Goal: Task Accomplishment & Management: Manage account settings

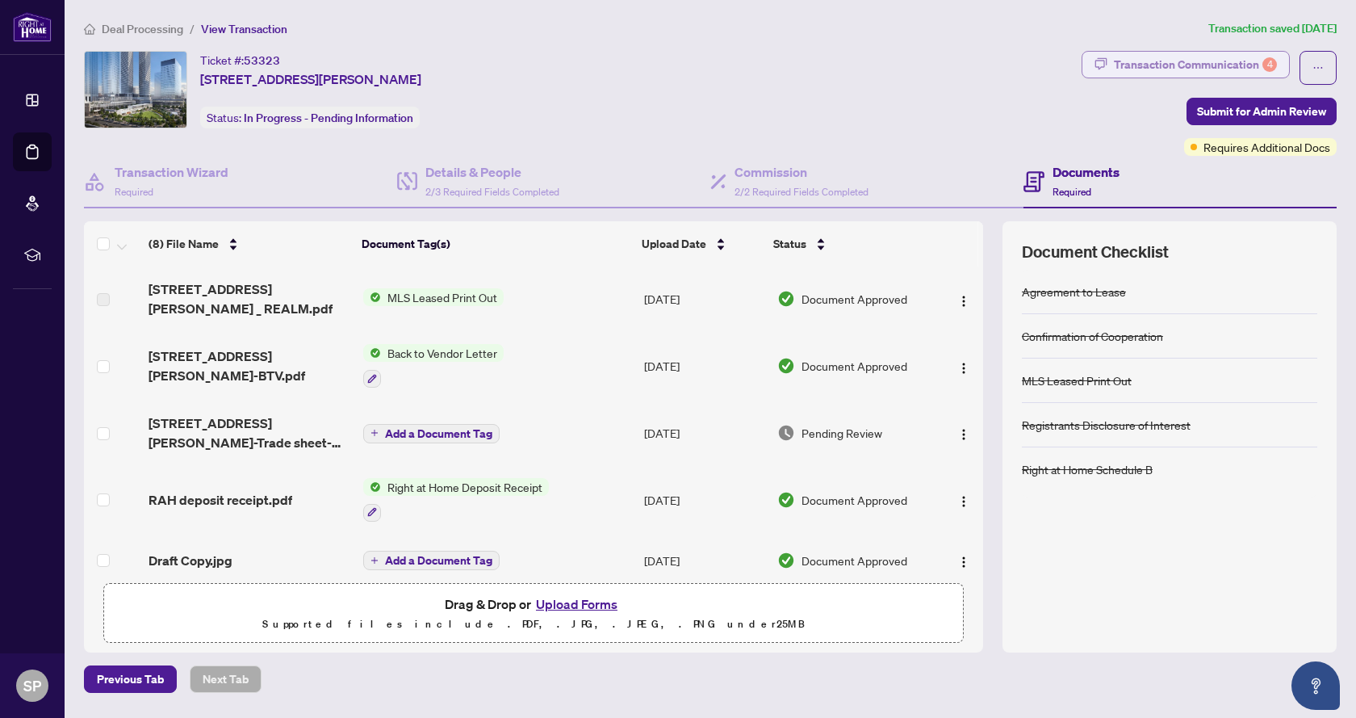
click at [1216, 65] on div "Transaction Communication 4" at bounding box center [1195, 65] width 163 height 26
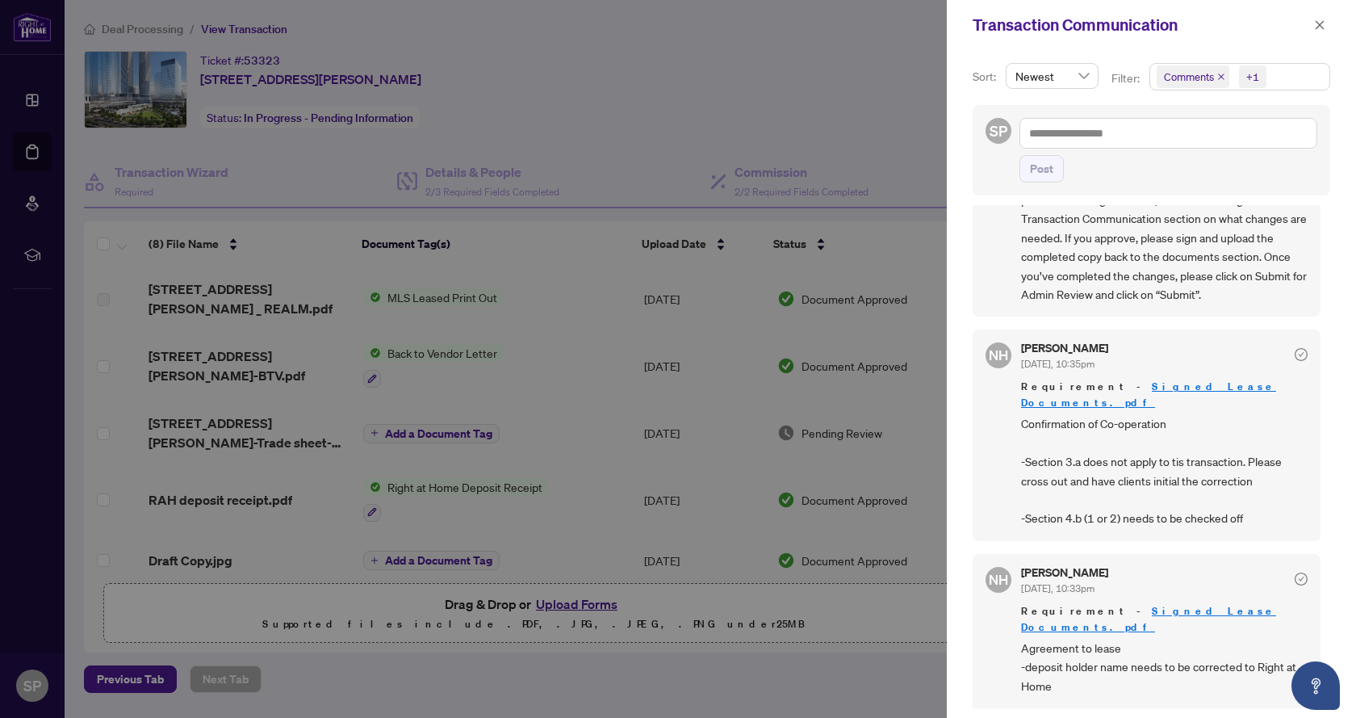
scroll to position [3, 0]
click at [789, 667] on div at bounding box center [678, 359] width 1356 height 718
click at [1059, 635] on span "Agreement to lease -deposit holder name needs to be corrected to Right at Home …" at bounding box center [1164, 682] width 287 height 94
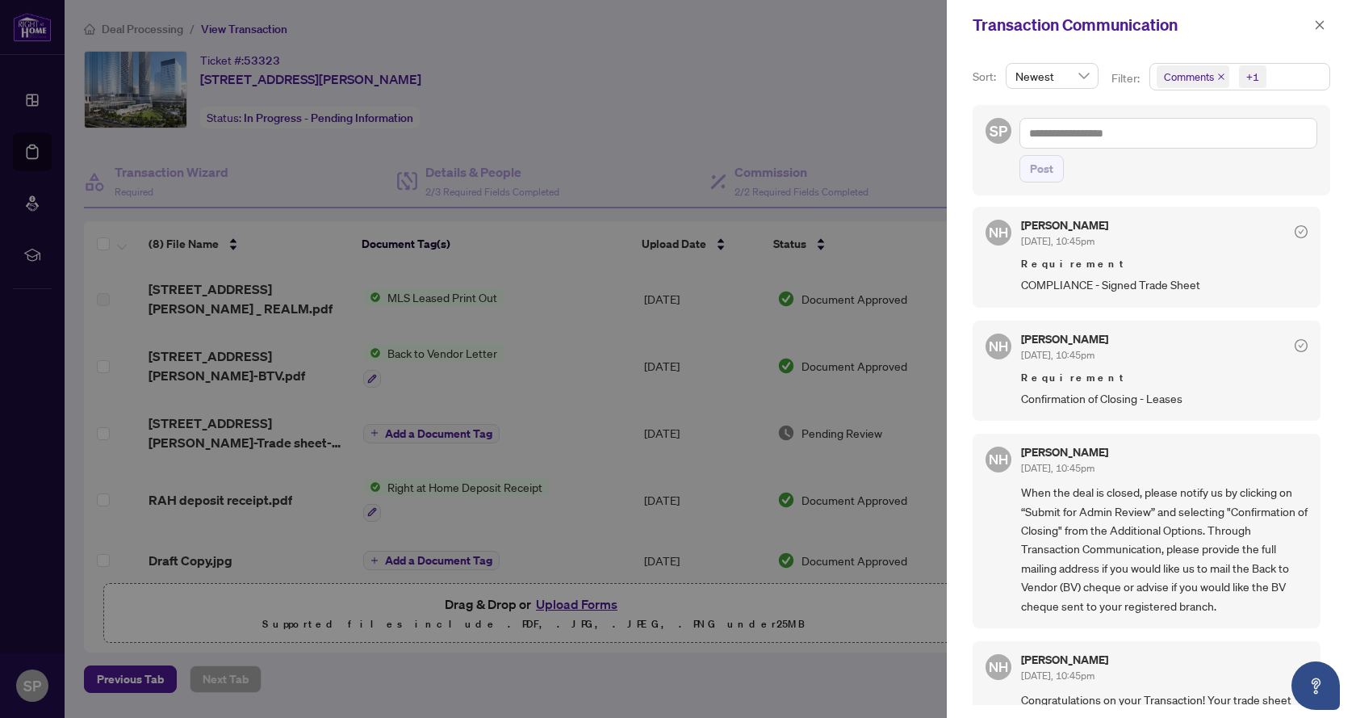
scroll to position [0, 0]
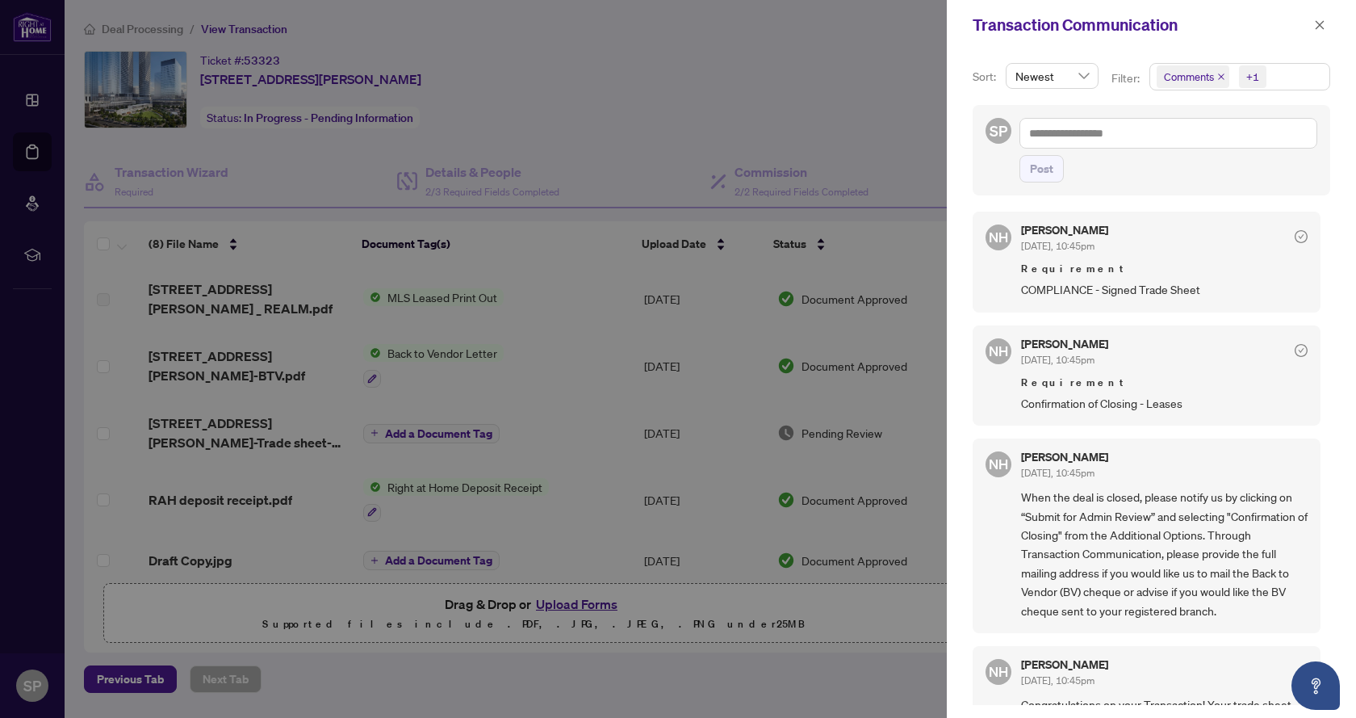
click at [1047, 242] on span "[DATE], 10:45pm" at bounding box center [1057, 246] width 73 height 12
click at [1048, 283] on span "COMPLIANCE - Signed Trade Sheet" at bounding box center [1164, 289] width 287 height 19
click at [830, 170] on div at bounding box center [678, 359] width 1356 height 718
click at [1313, 23] on button "button" at bounding box center [1319, 24] width 21 height 19
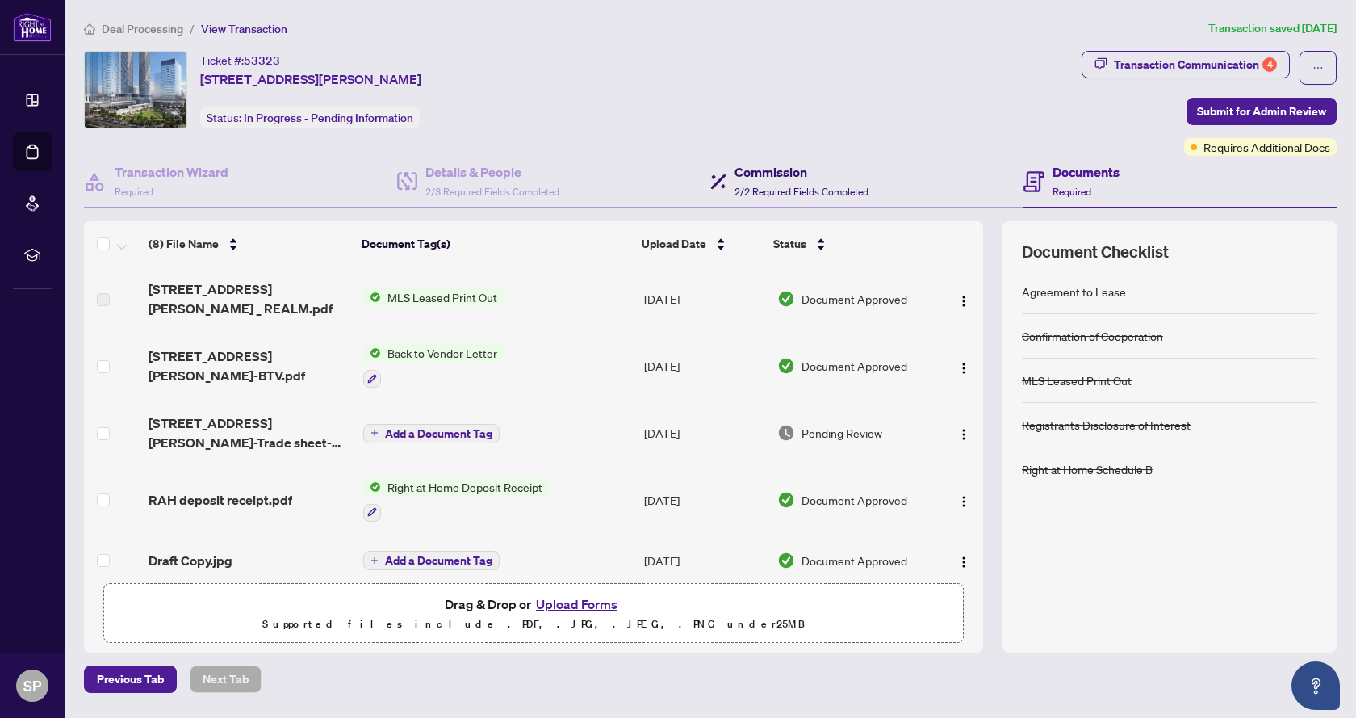
click at [791, 195] on span "2/2 Required Fields Completed" at bounding box center [801, 192] width 134 height 12
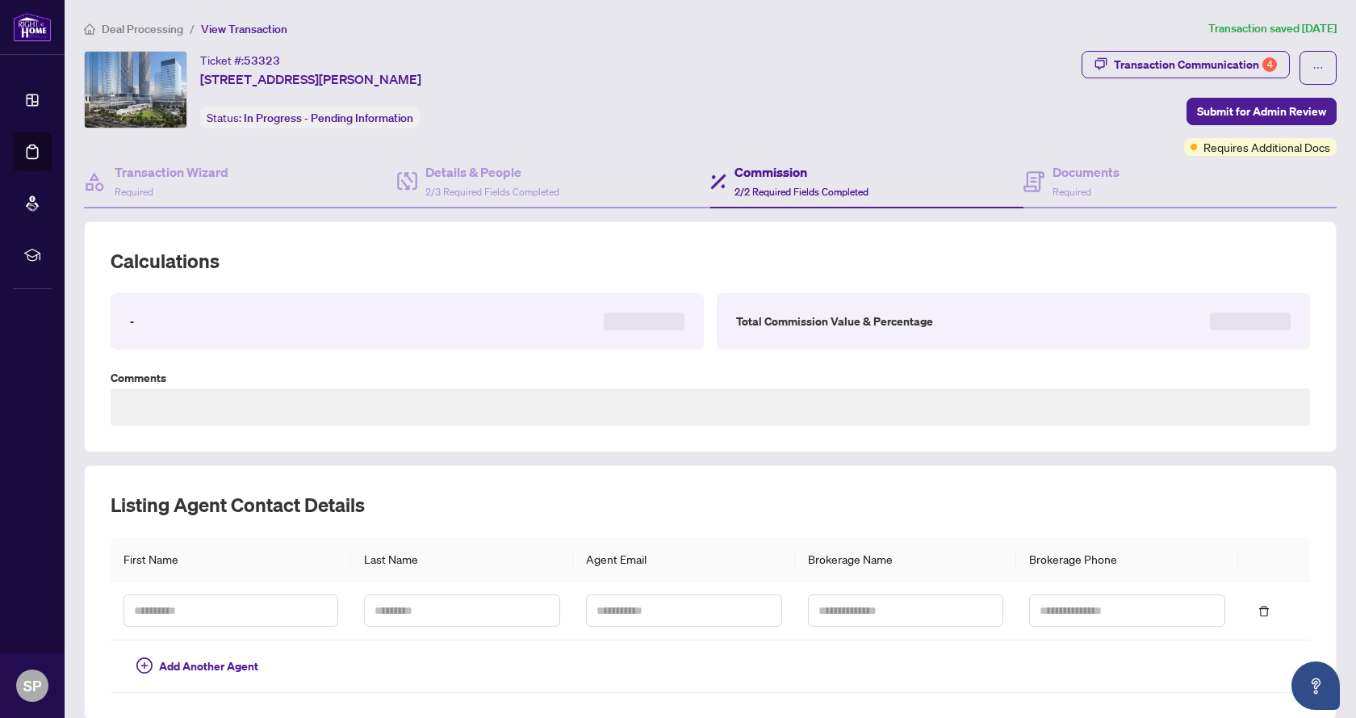
type textarea "**********"
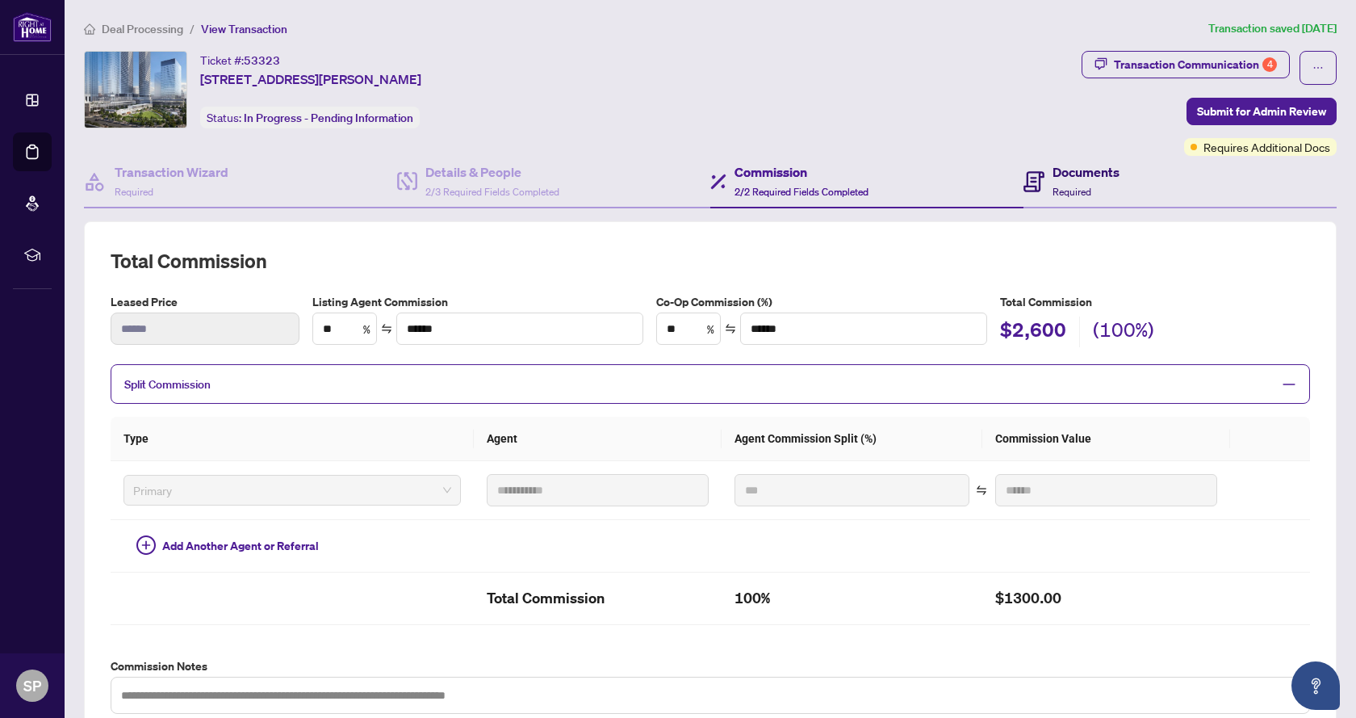
click at [1052, 180] on h4 "Documents" at bounding box center [1085, 171] width 67 height 19
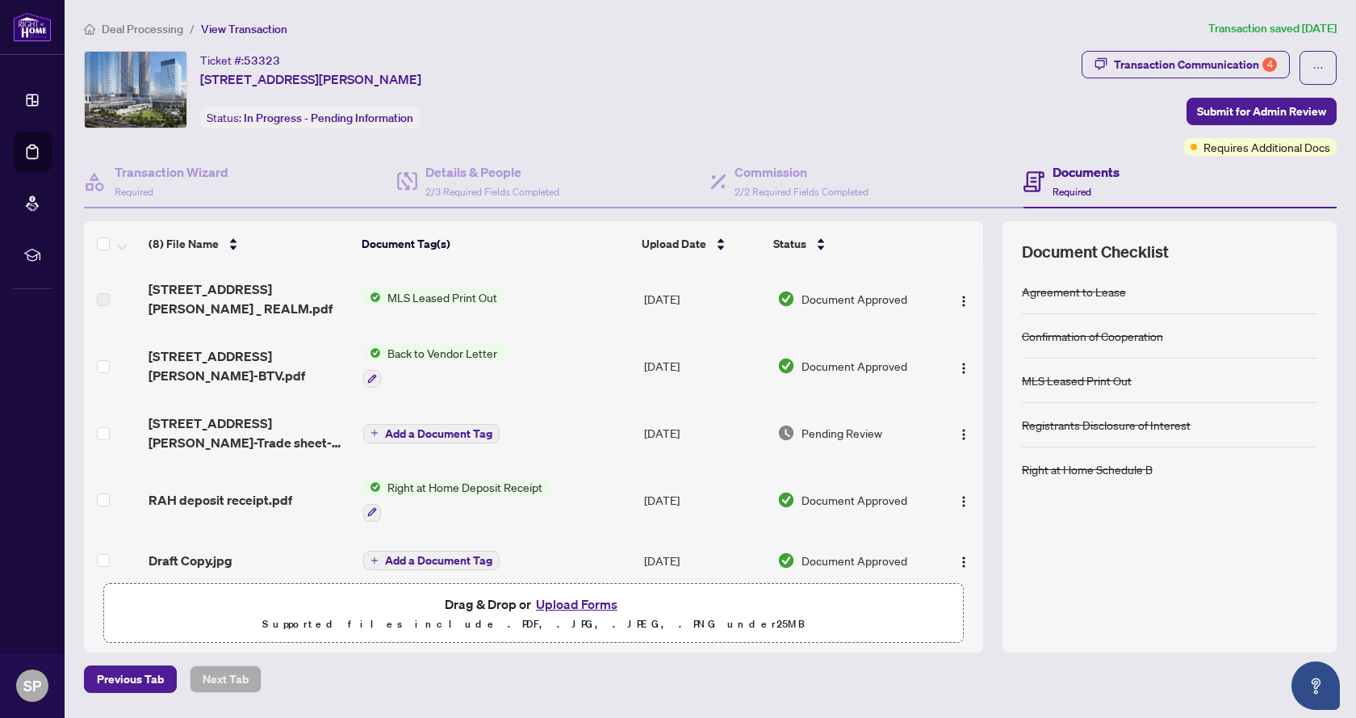
click at [446, 344] on span "Back to Vendor Letter" at bounding box center [442, 353] width 123 height 18
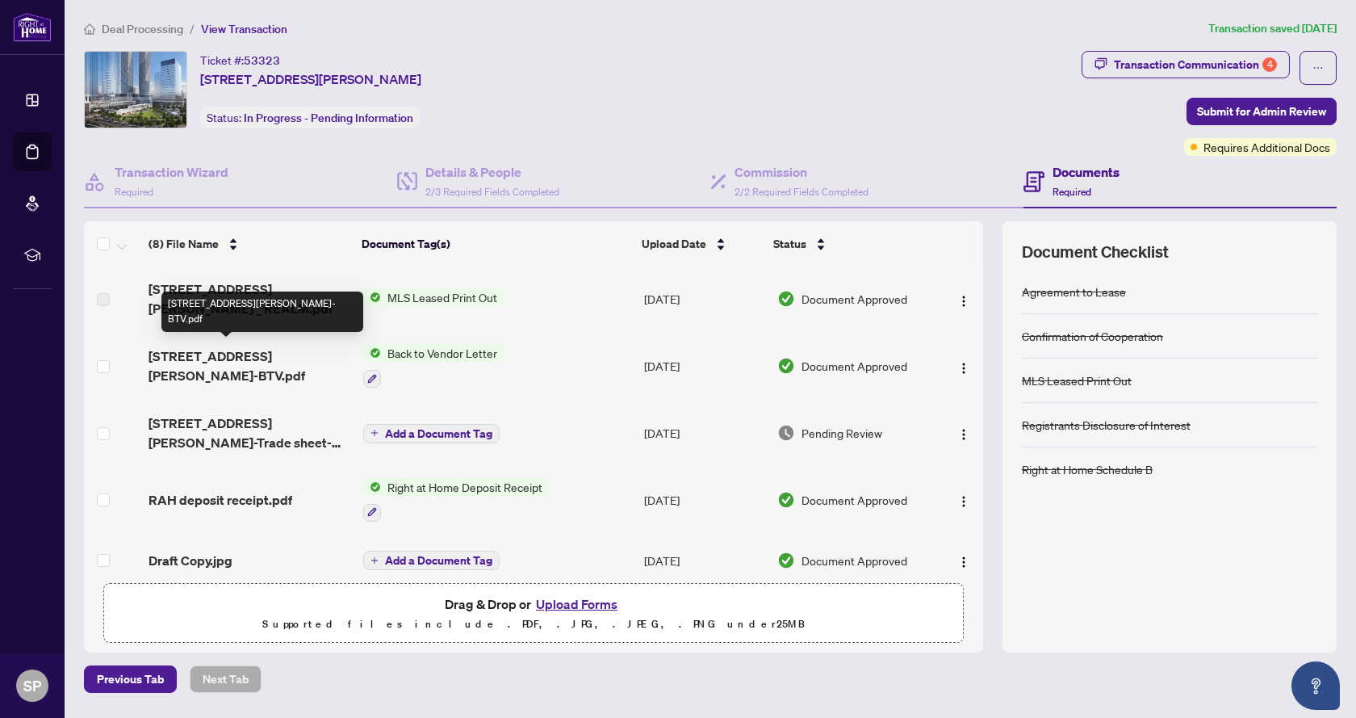
click at [270, 353] on span "[STREET_ADDRESS][PERSON_NAME]-BTV.pdf" at bounding box center [250, 365] width 202 height 39
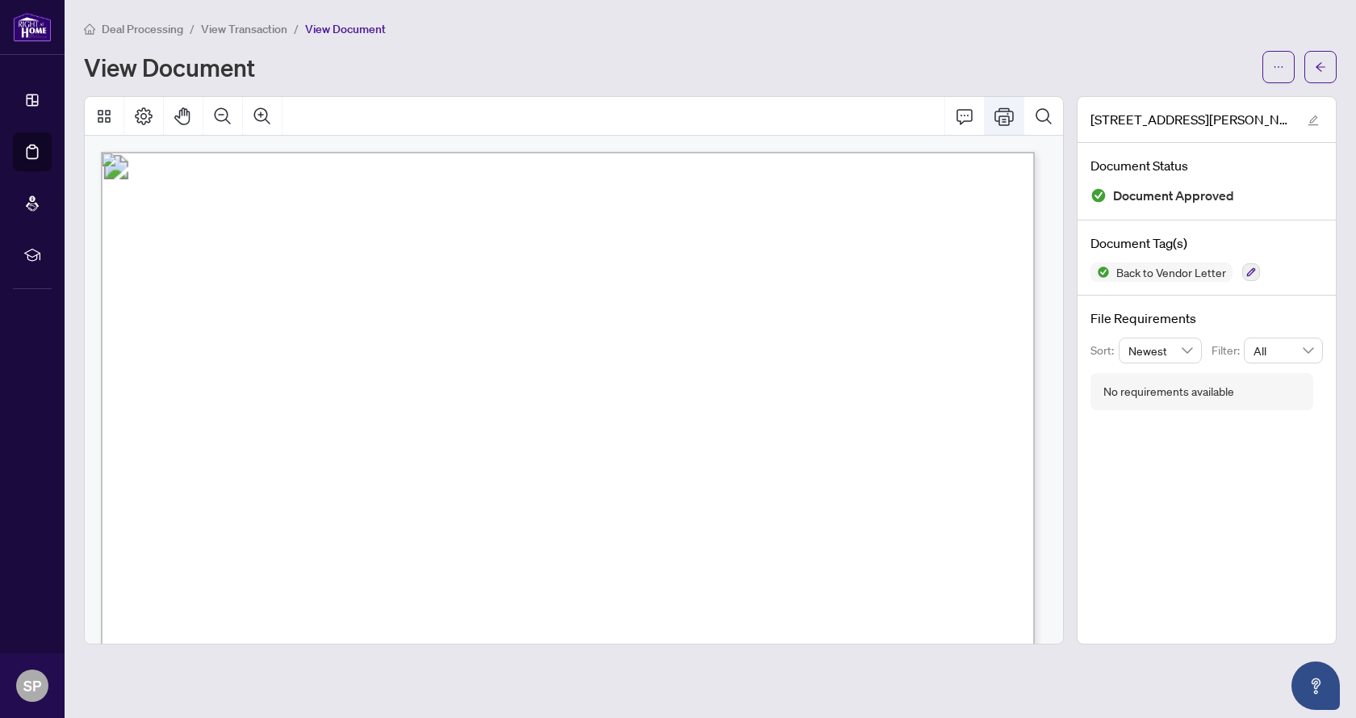
click at [1001, 119] on icon "Print" at bounding box center [1003, 116] width 19 height 19
click at [250, 29] on span "View Transaction" at bounding box center [244, 29] width 86 height 15
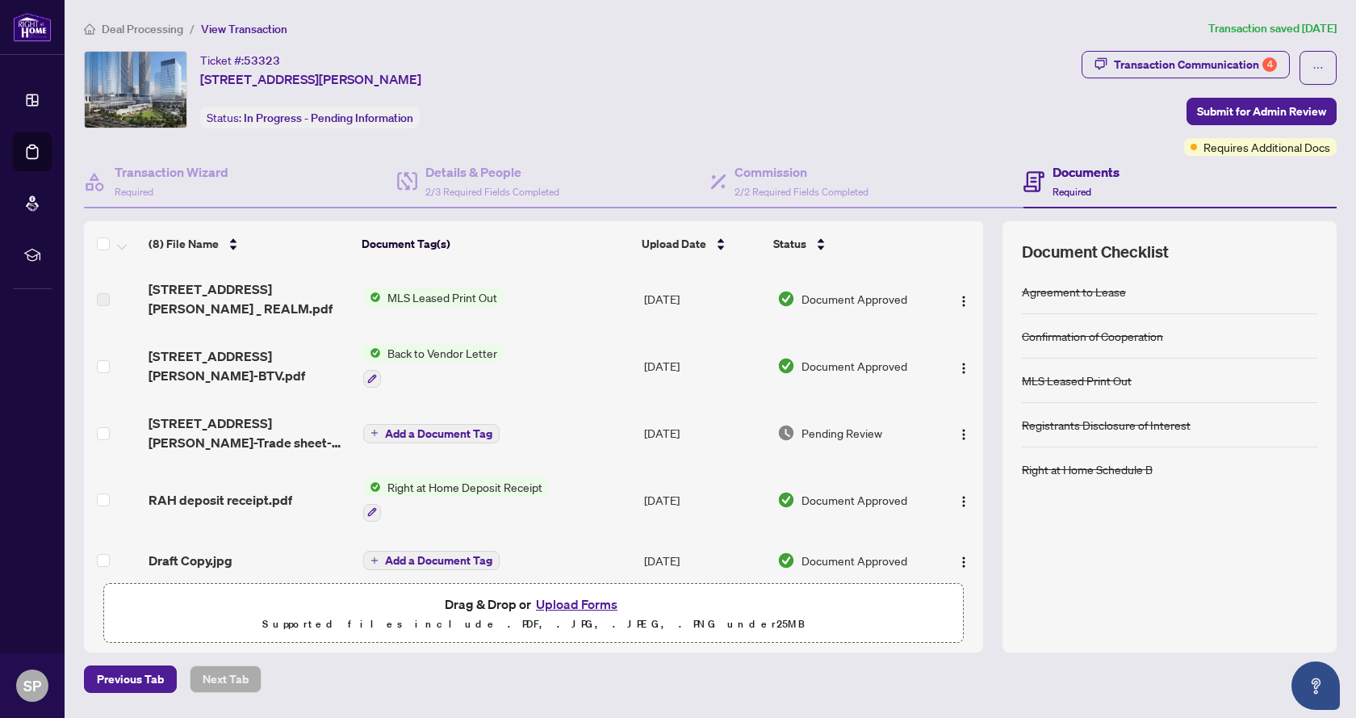
click at [480, 290] on span "MLS Leased Print Out" at bounding box center [442, 297] width 123 height 18
click at [245, 285] on span "[STREET_ADDRESS][PERSON_NAME] _ REALM.pdf" at bounding box center [250, 298] width 202 height 39
click at [409, 288] on span "MLS Leased Print Out" at bounding box center [442, 297] width 123 height 18
click at [422, 341] on span "MLS Leased Print Out" at bounding box center [421, 344] width 123 height 18
click at [822, 290] on span "Document Approved" at bounding box center [854, 299] width 106 height 18
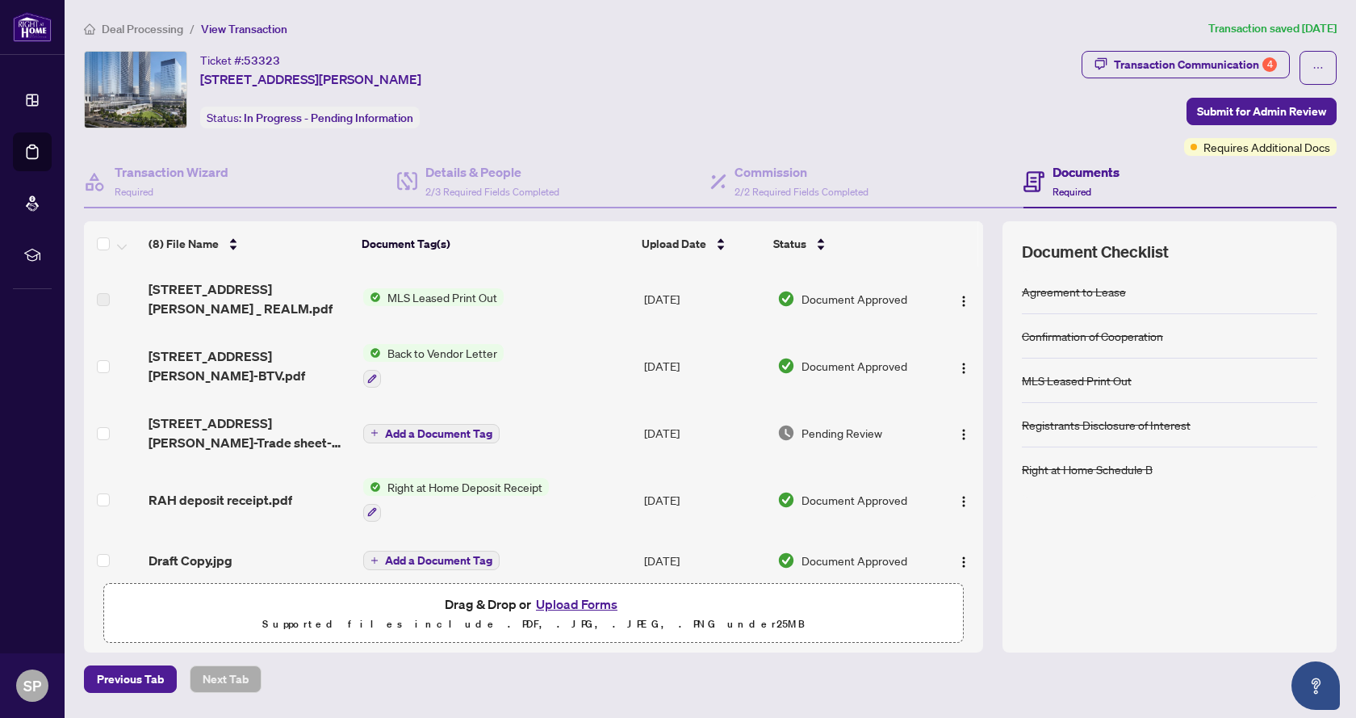
click at [675, 295] on td "[DATE]" at bounding box center [704, 298] width 132 height 65
click at [957, 295] on img "button" at bounding box center [963, 301] width 13 height 13
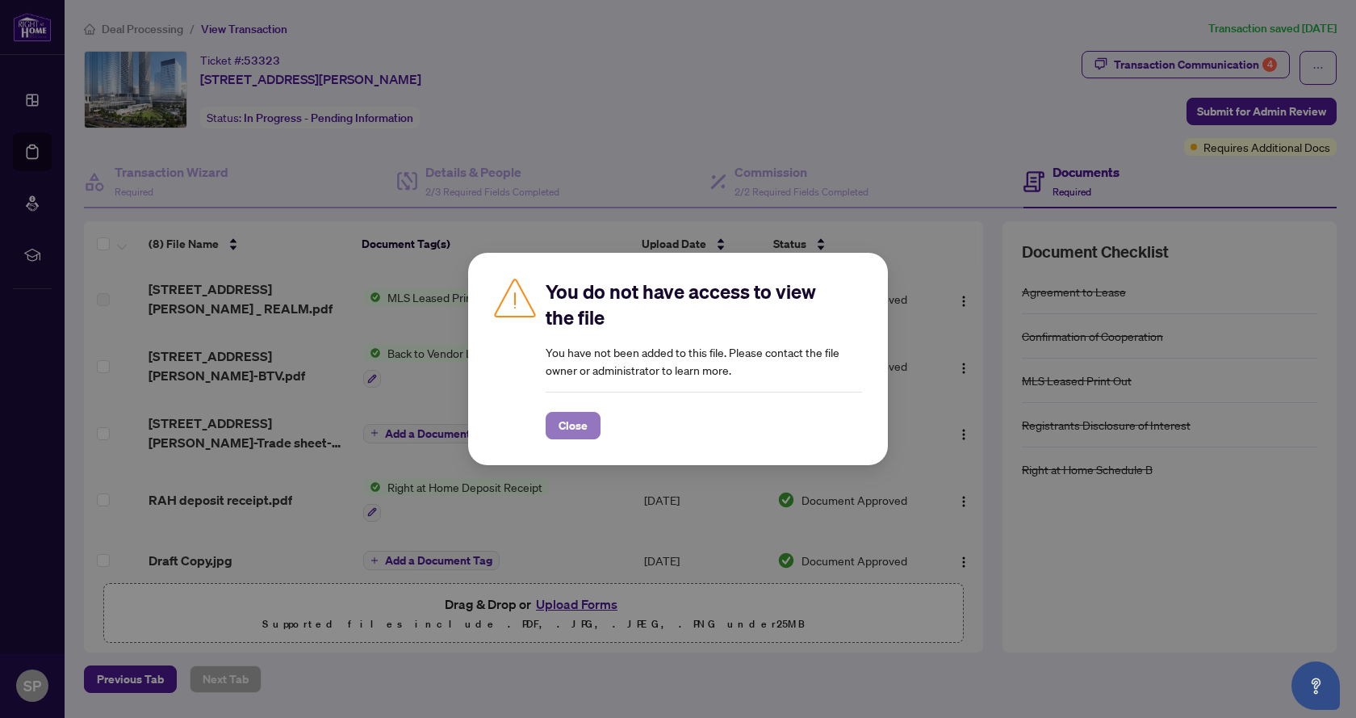
click at [571, 429] on span "Close" at bounding box center [573, 425] width 29 height 26
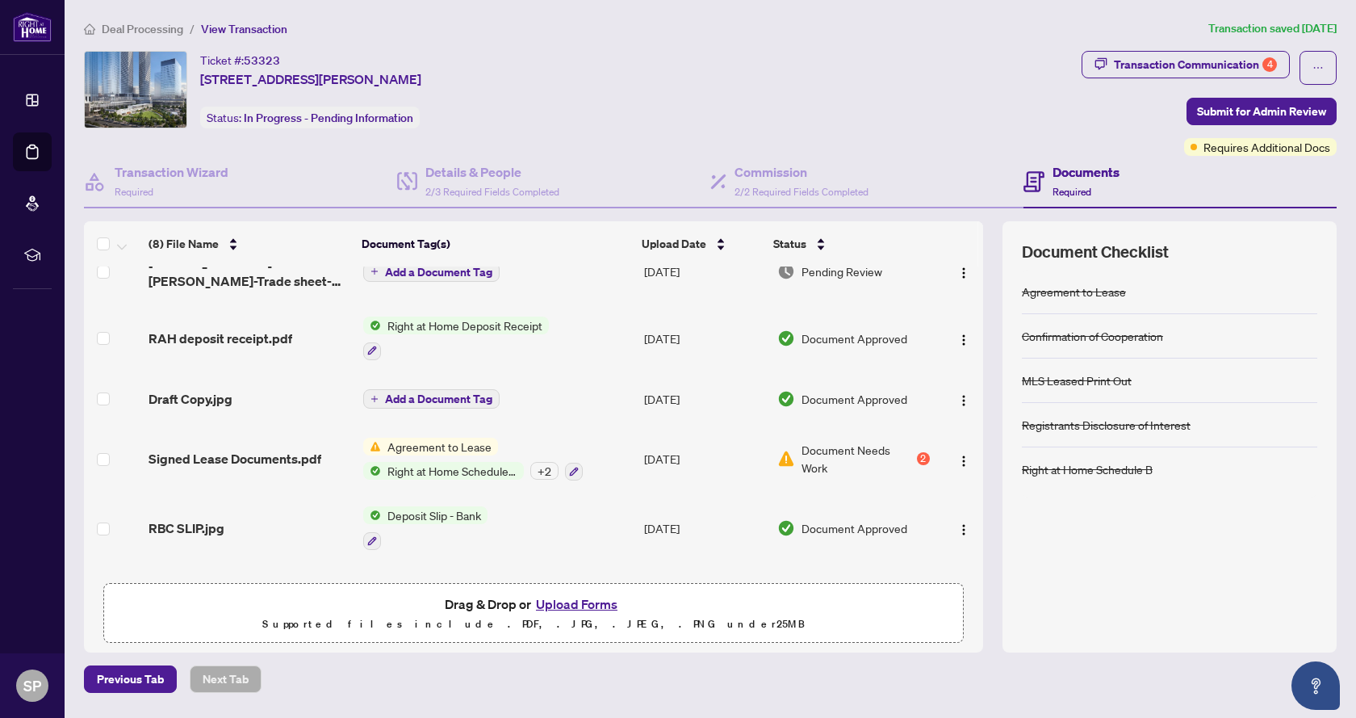
scroll to position [190, 0]
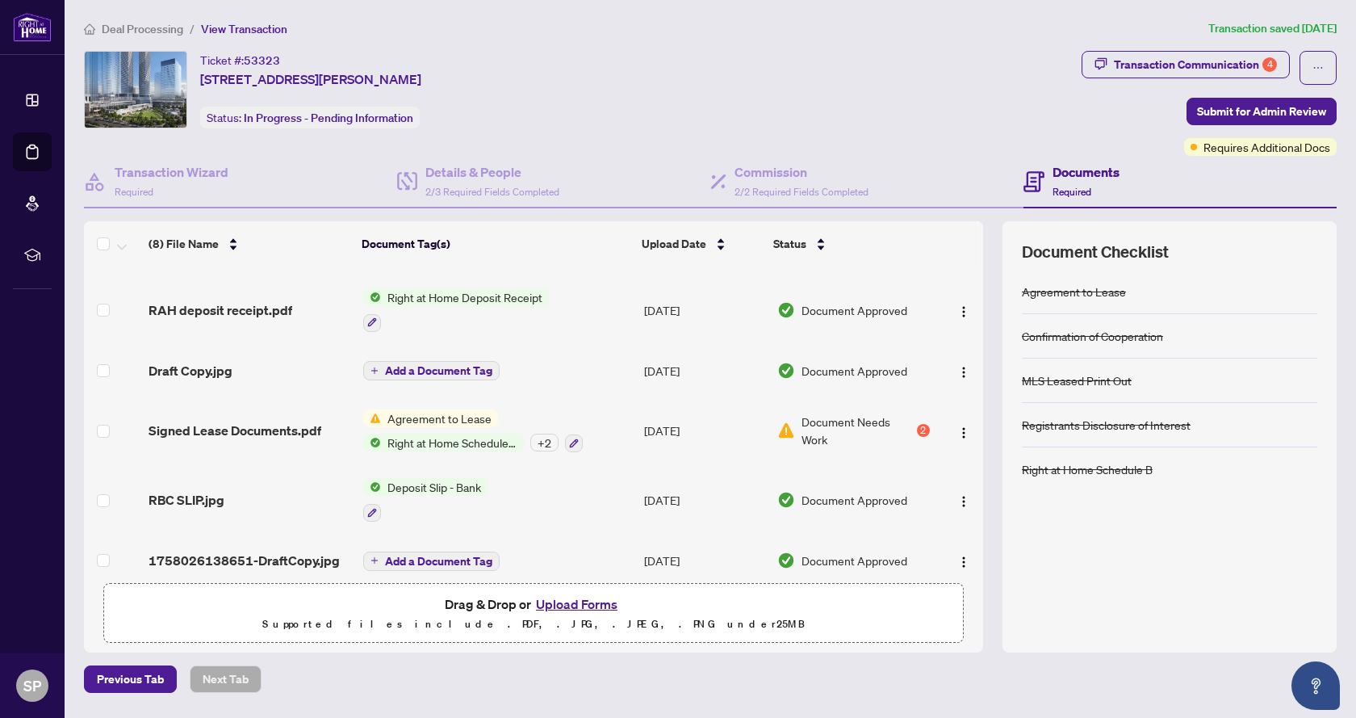
click at [850, 412] on span "Document Needs Work" at bounding box center [857, 430] width 112 height 36
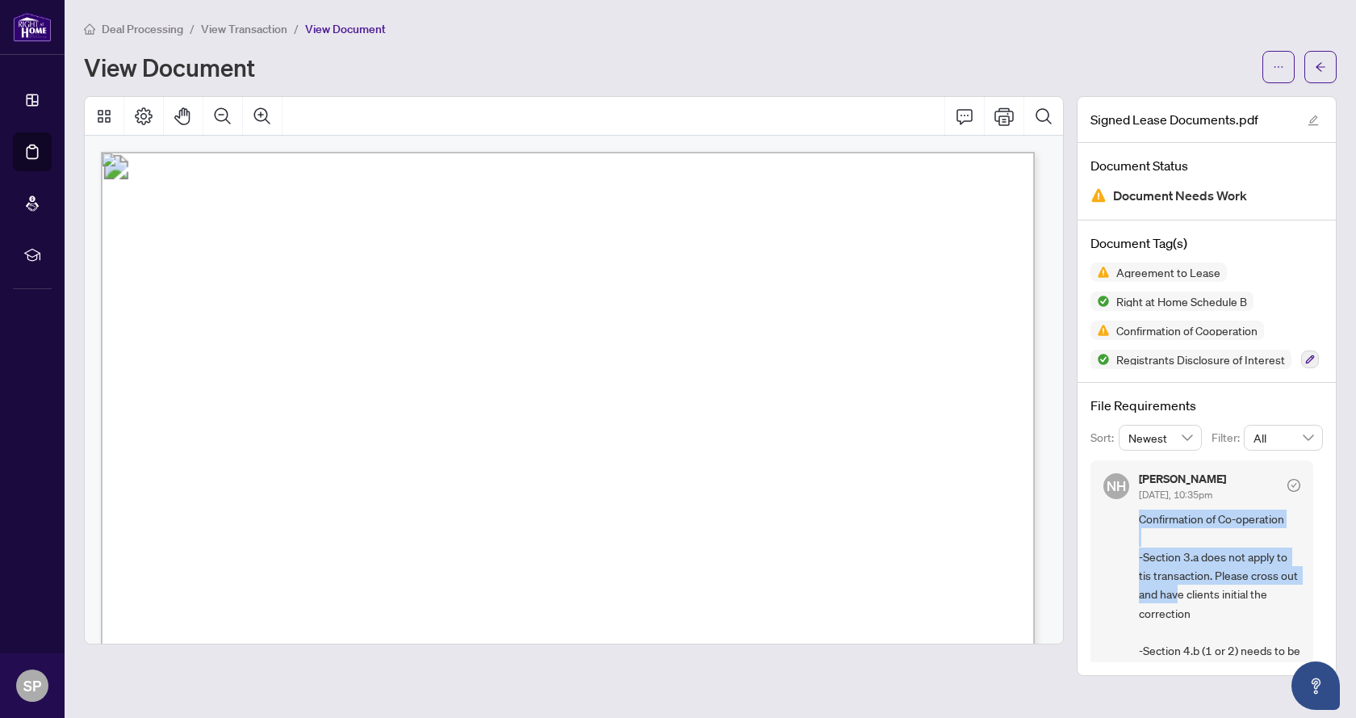
scroll to position [81, 0]
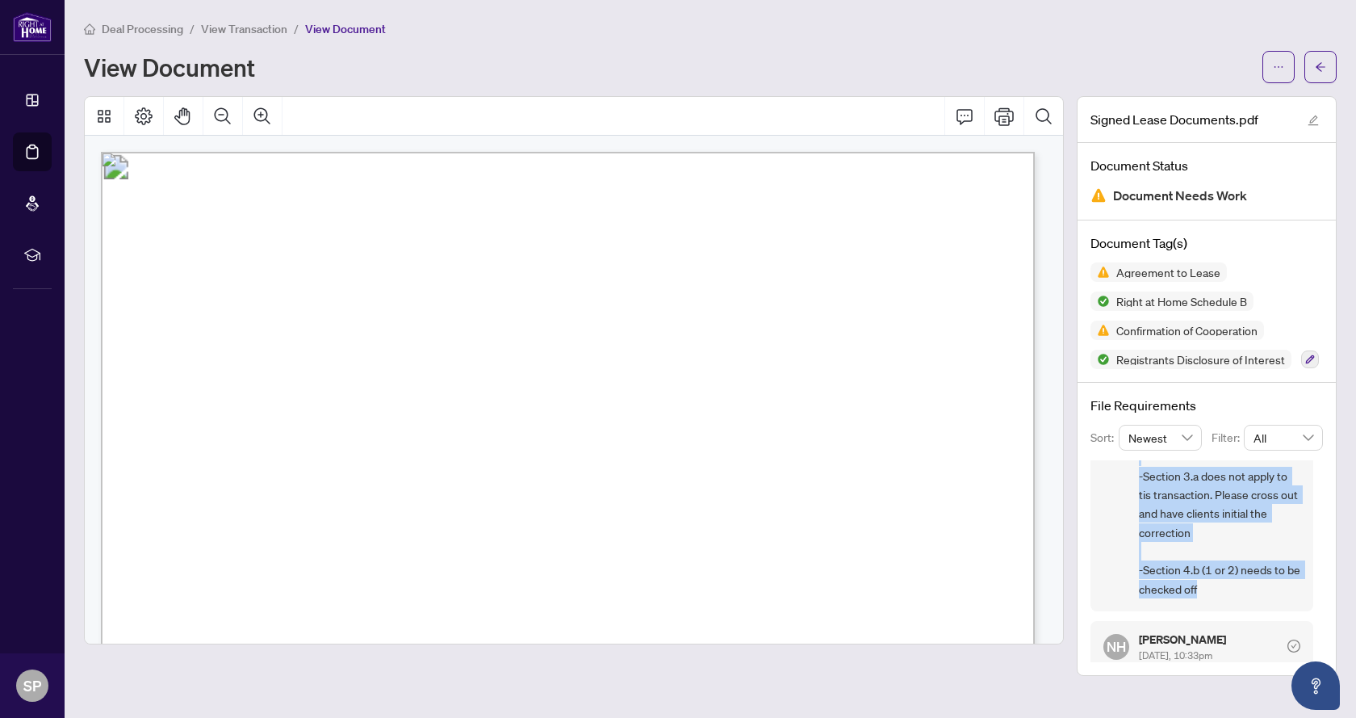
drag, startPoint x: 1142, startPoint y: 517, endPoint x: 1219, endPoint y: 590, distance: 106.2
click at [1219, 590] on span "Confirmation of Co-operation -Section 3.a does not apply to tis transaction. Pl…" at bounding box center [1219, 513] width 161 height 169
copy span "Confirmation of Co-operation -Section 3.a does not apply to tis transaction. Pl…"
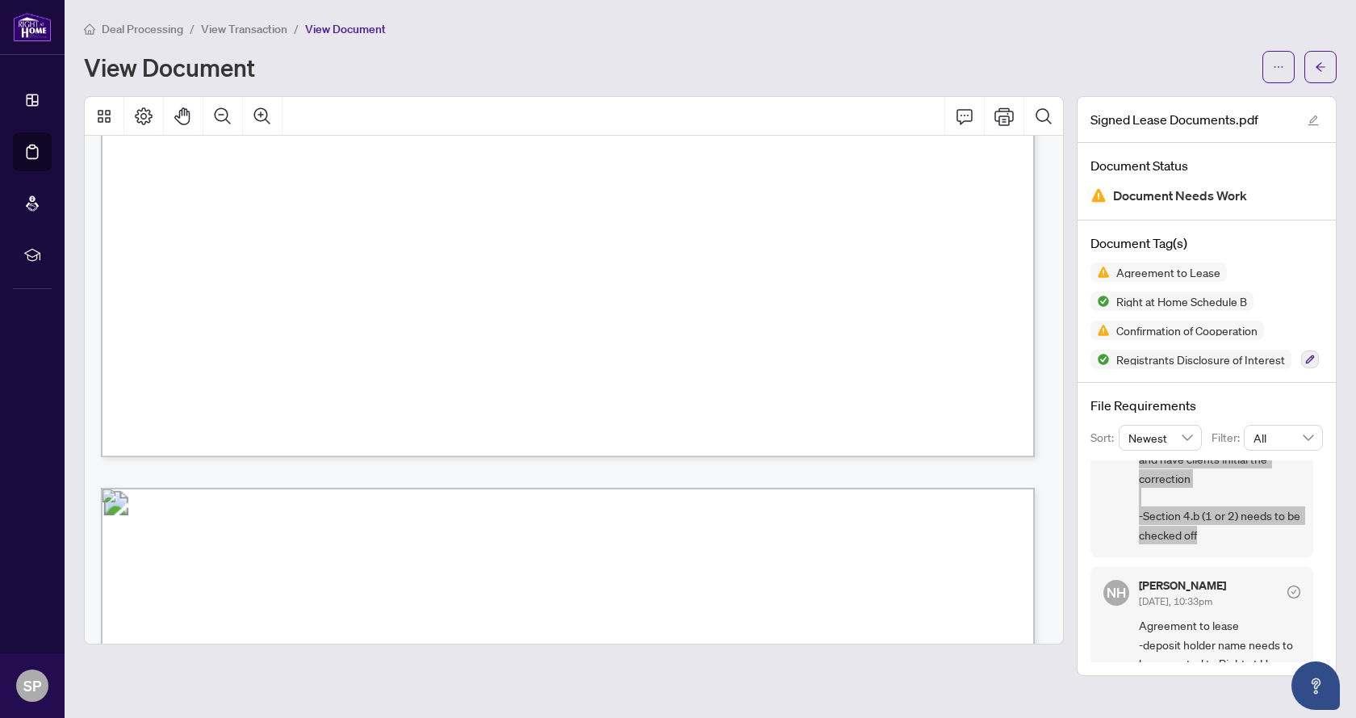
scroll to position [213, 0]
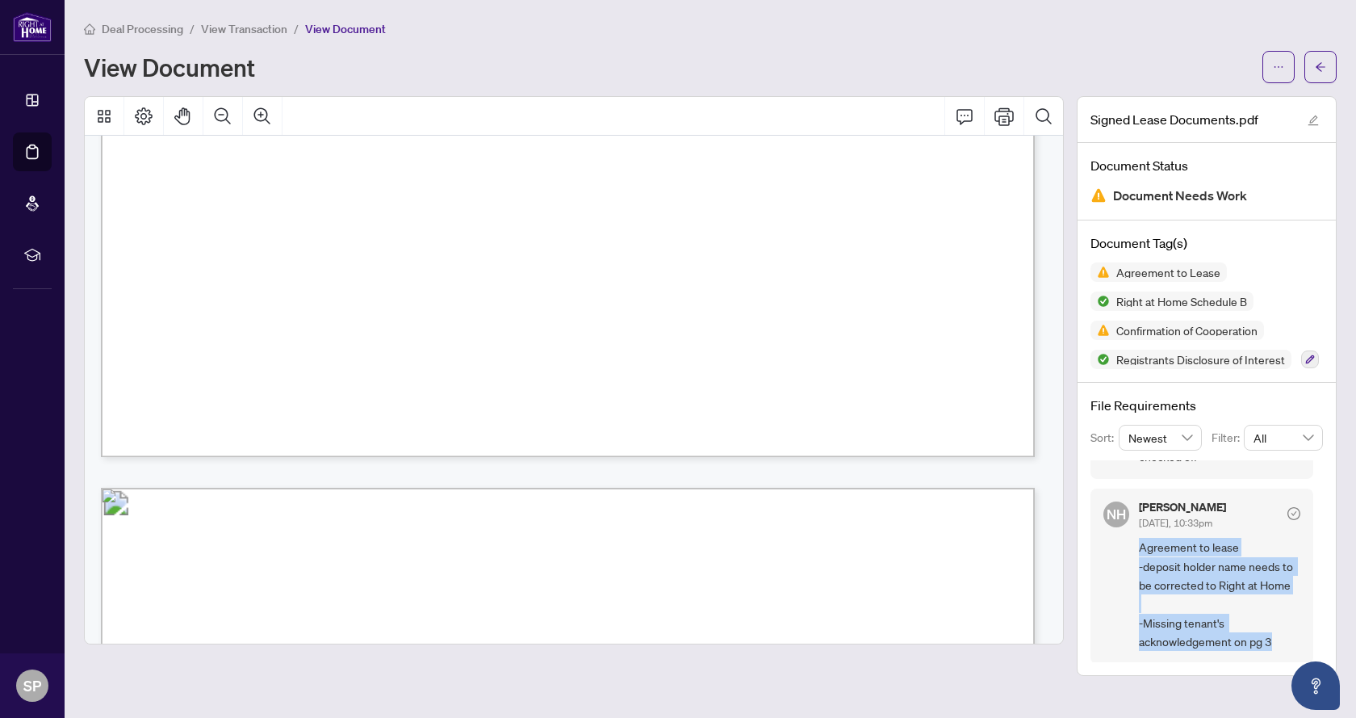
drag, startPoint x: 1140, startPoint y: 542, endPoint x: 1288, endPoint y: 642, distance: 179.5
click at [1288, 642] on span "Agreement to lease -deposit holder name needs to be corrected to Right at Home …" at bounding box center [1219, 594] width 161 height 113
copy span "Agreement to lease -deposit holder name needs to be corrected to Right at Home …"
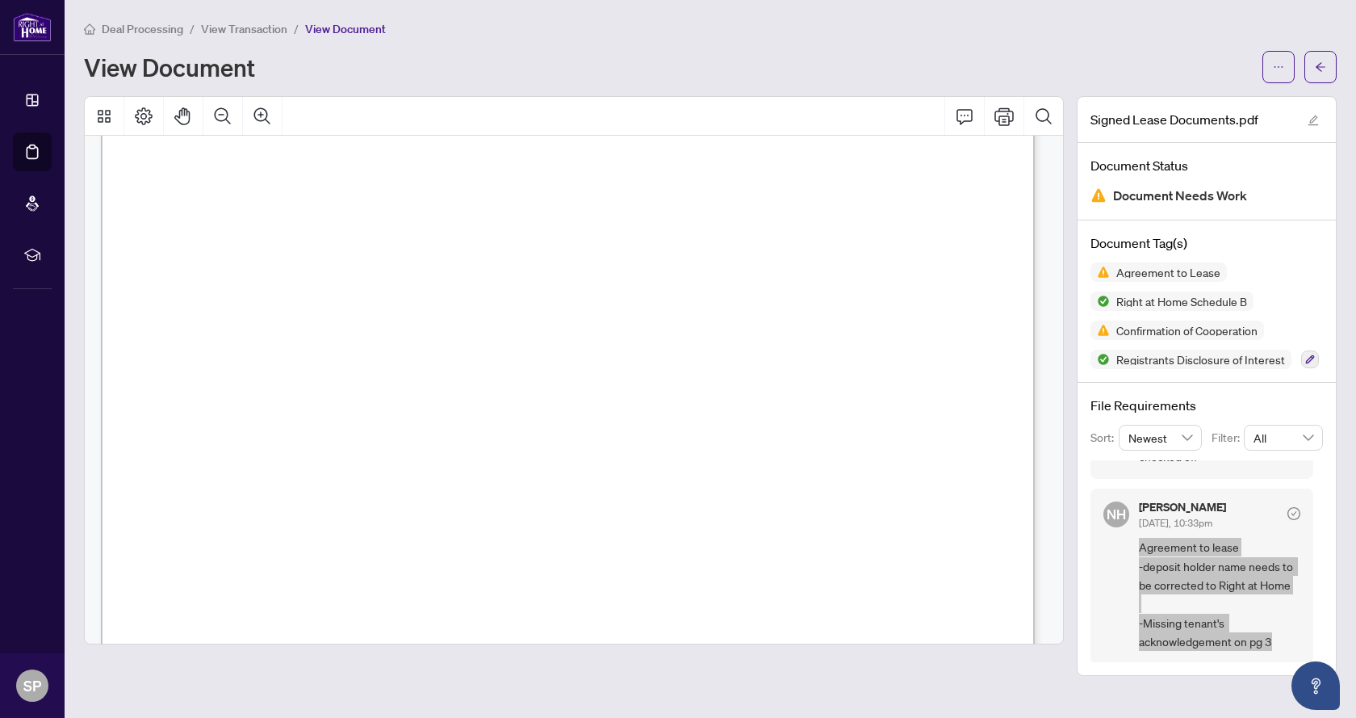
scroll to position [3067, 0]
